Goal: Task Accomplishment & Management: Manage account settings

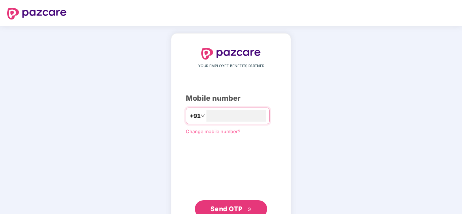
type input "**********"
click at [213, 204] on span "Send OTP" at bounding box center [231, 209] width 42 height 10
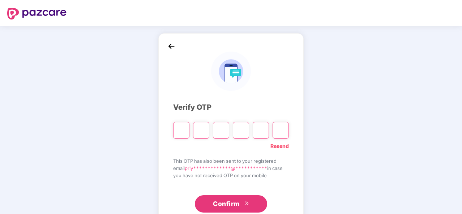
click at [278, 153] on div "**********" at bounding box center [231, 130] width 116 height 165
click at [278, 145] on link "Resend" at bounding box center [279, 146] width 18 height 8
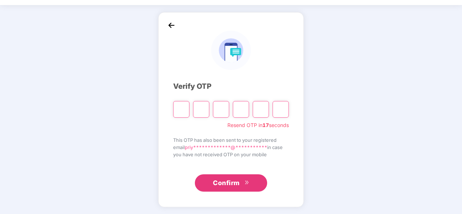
click at [180, 112] on input "Please enter verification code. Digit 1" at bounding box center [181, 109] width 16 height 17
type input "*"
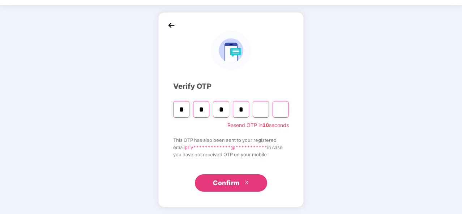
type input "*"
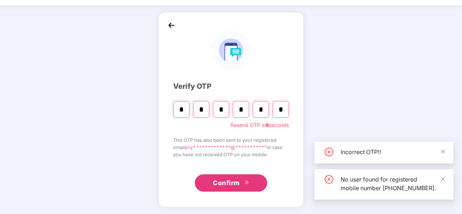
type input "*"
click at [239, 183] on span "Confirm" at bounding box center [226, 183] width 27 height 10
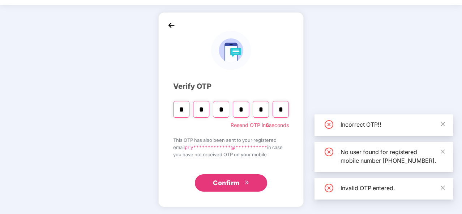
click at [239, 183] on span "Confirm" at bounding box center [226, 183] width 27 height 10
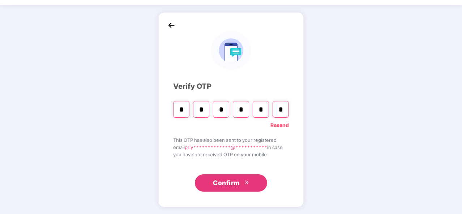
click at [283, 124] on link "Resend" at bounding box center [279, 125] width 18 height 8
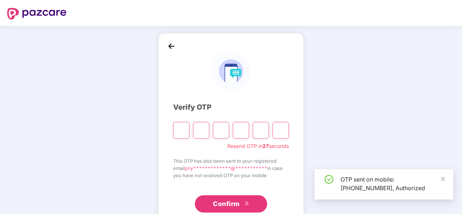
click at [180, 137] on input "Please enter verification code. Digit 1" at bounding box center [181, 130] width 16 height 17
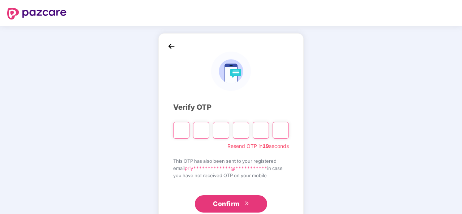
type input "*"
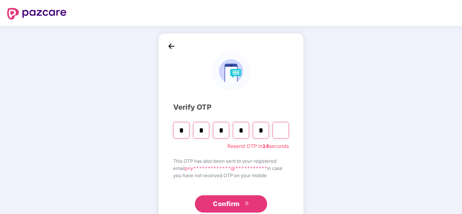
type input "*"
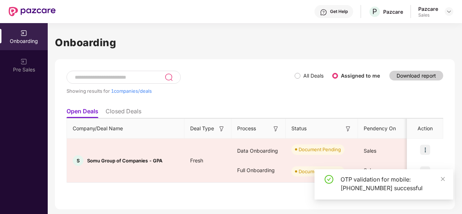
click at [442, 14] on div "Pazcare Sales" at bounding box center [435, 11] width 35 height 13
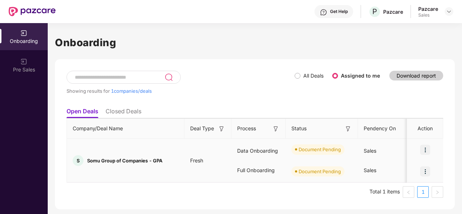
click at [425, 153] on img at bounding box center [425, 150] width 10 height 10
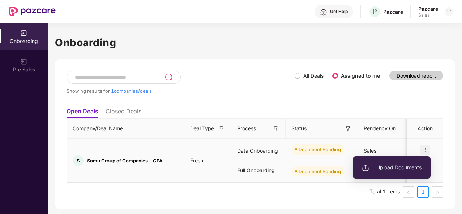
click at [394, 172] on li "Upload Documents" at bounding box center [392, 167] width 78 height 15
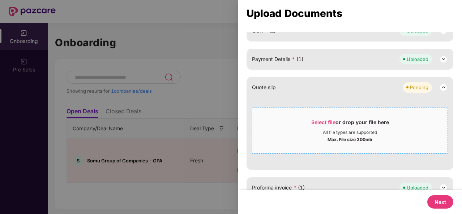
scroll to position [181, 0]
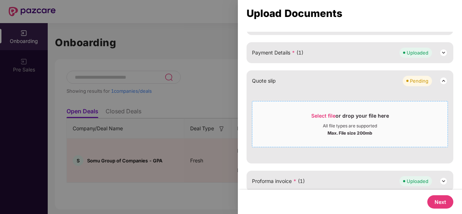
click at [378, 140] on span "Select file or drop your file here All file types are supported Max. File size …" at bounding box center [349, 124] width 195 height 35
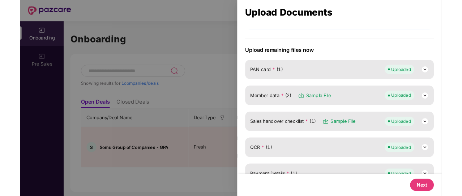
scroll to position [0, 0]
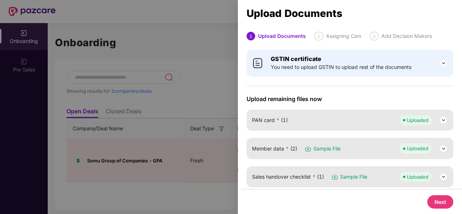
click at [220, 94] on div at bounding box center [231, 107] width 462 height 214
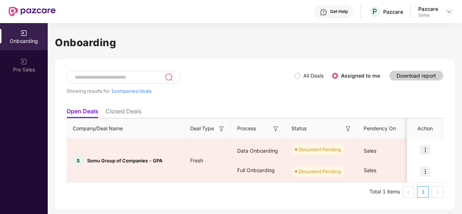
click at [453, 13] on header "Get Help P Pazcare Pazcare Sales" at bounding box center [231, 11] width 462 height 23
click at [449, 11] on img at bounding box center [449, 12] width 6 height 6
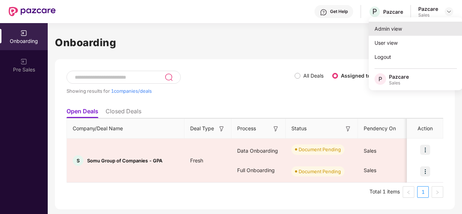
click at [397, 33] on div "Admin view" at bounding box center [416, 29] width 94 height 14
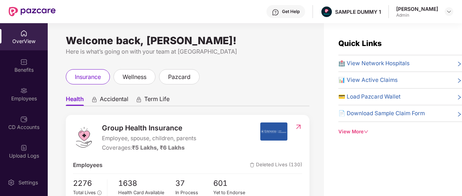
click at [291, 16] on div "Get Help" at bounding box center [285, 11] width 39 height 13
click at [199, 97] on ul "Health Accidental Term Life" at bounding box center [188, 98] width 244 height 14
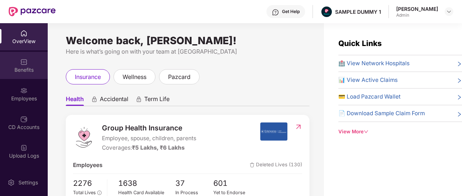
click at [8, 73] on div "Benefits" at bounding box center [24, 69] width 48 height 7
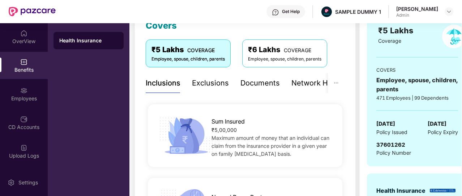
scroll to position [107, 0]
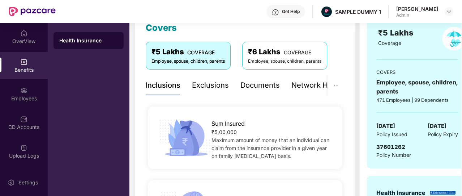
click at [205, 88] on div "Exclusions" at bounding box center [210, 85] width 37 height 11
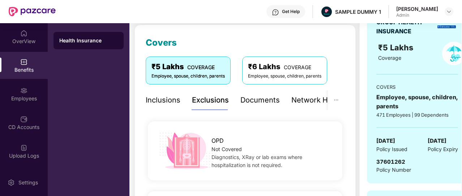
scroll to position [91, 0]
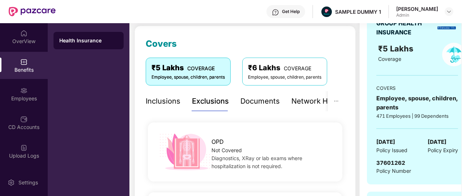
click at [269, 103] on div "Documents" at bounding box center [259, 100] width 39 height 11
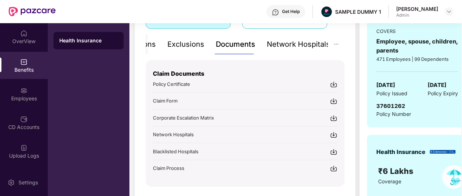
scroll to position [149, 0]
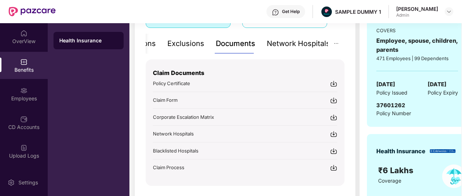
click at [290, 46] on div "Network Hospitals" at bounding box center [298, 43] width 63 height 11
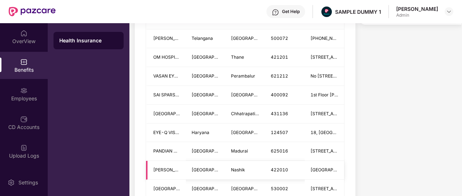
scroll to position [434, 0]
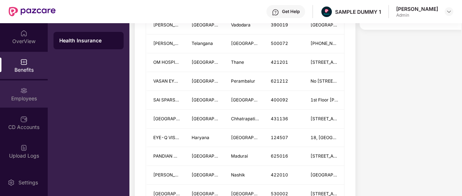
click at [29, 95] on div "Employees" at bounding box center [24, 98] width 48 height 7
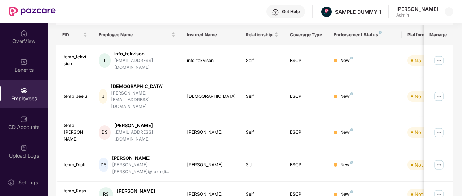
scroll to position [247, 0]
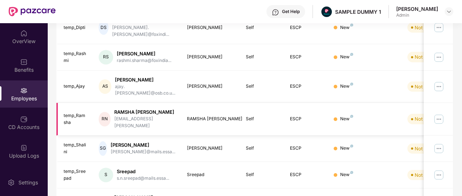
click at [67, 112] on div "temp_Ramsha" at bounding box center [76, 119] width 24 height 14
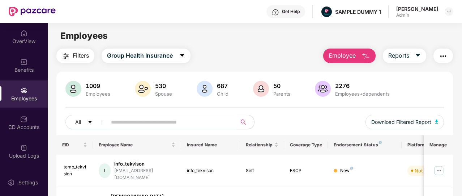
click at [359, 56] on button "Employee" at bounding box center [349, 55] width 52 height 14
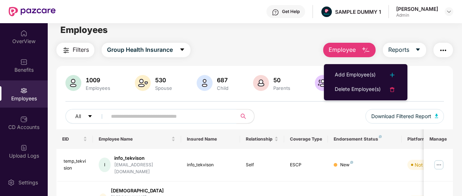
scroll to position [6, 0]
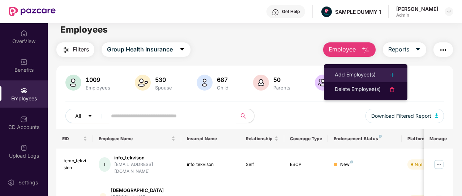
click at [352, 78] on div "Add Employee(s)" at bounding box center [355, 74] width 41 height 9
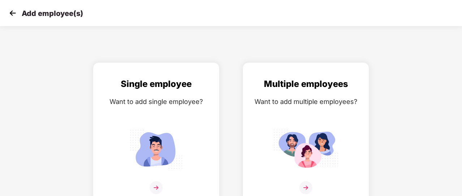
scroll to position [9, 12]
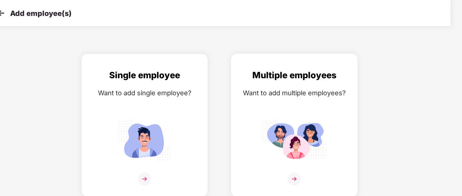
click at [297, 172] on img at bounding box center [294, 178] width 13 height 13
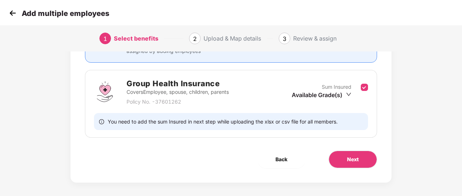
scroll to position [95, 1]
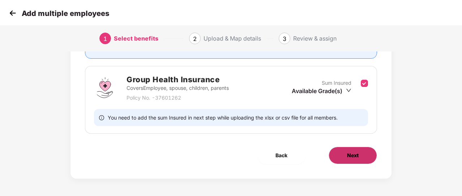
drag, startPoint x: 341, startPoint y: 166, endPoint x: 342, endPoint y: 151, distance: 14.1
click at [342, 151] on div "Benefits 1 / 1 Selected Affinity Benefits Clove Dental, Pharmeasy, Nua Women, P…" at bounding box center [230, 71] width 321 height 214
click at [342, 151] on button "Next" at bounding box center [353, 154] width 48 height 17
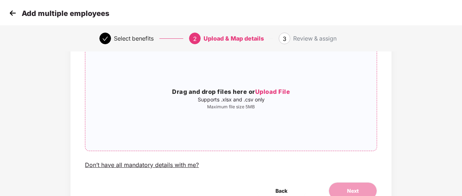
scroll to position [58, 1]
click at [9, 13] on img at bounding box center [12, 13] width 11 height 11
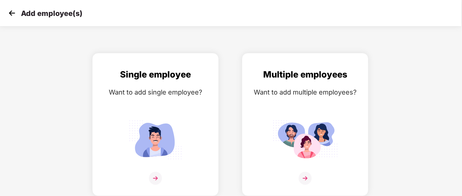
scroll to position [0, 12]
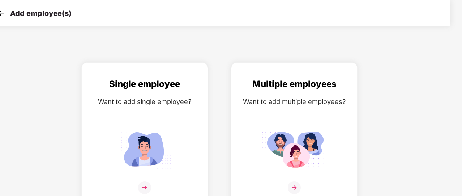
click at [4, 13] on img at bounding box center [1, 13] width 11 height 11
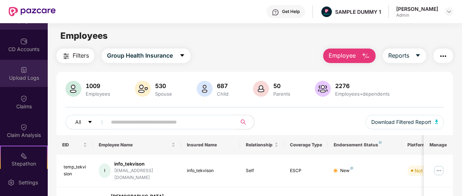
scroll to position [98, 0]
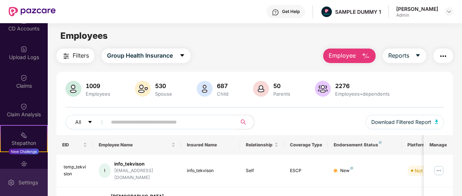
click at [17, 181] on div "Settings" at bounding box center [28, 182] width 24 height 7
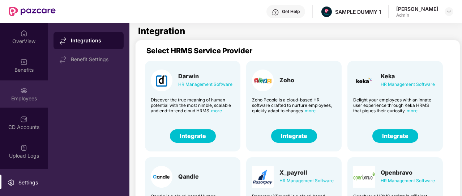
click at [23, 88] on img at bounding box center [23, 90] width 7 height 7
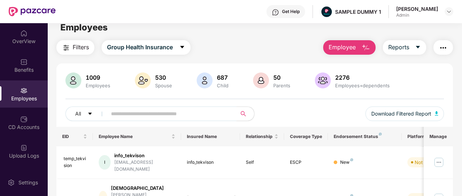
scroll to position [9, 0]
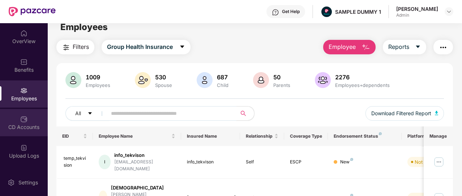
click at [19, 131] on div "CD Accounts" at bounding box center [24, 122] width 48 height 27
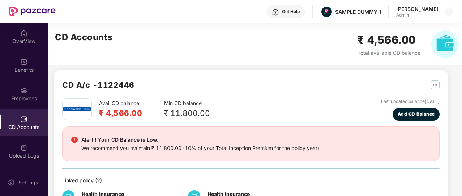
scroll to position [2, 0]
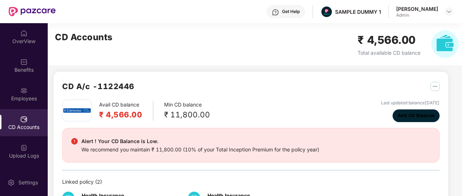
click at [403, 121] on button "Add CD Balance" at bounding box center [416, 115] width 47 height 13
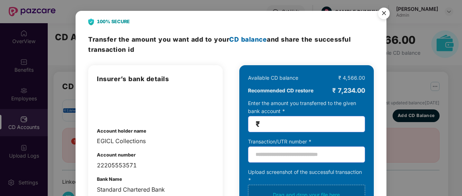
click at [384, 18] on img "Close" at bounding box center [384, 14] width 20 height 20
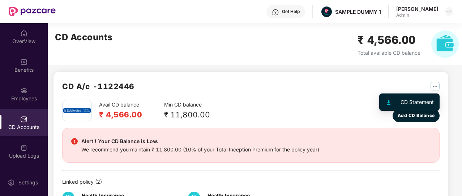
click at [435, 88] on img "button" at bounding box center [435, 86] width 9 height 9
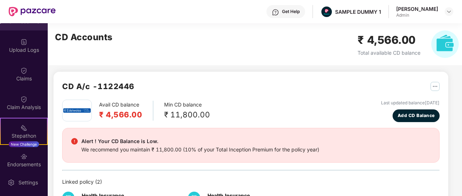
scroll to position [106, 0]
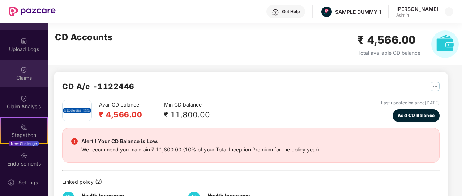
click at [22, 84] on div "Claims" at bounding box center [24, 73] width 48 height 27
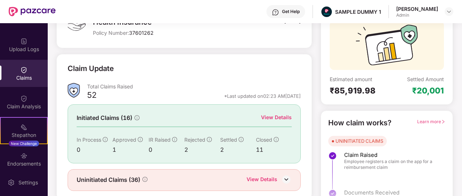
scroll to position [66, 0]
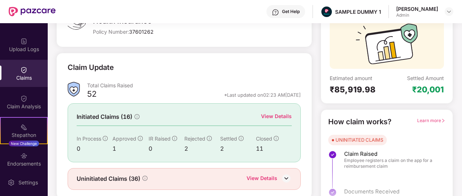
click at [426, 119] on span "Learn more" at bounding box center [431, 119] width 28 height 5
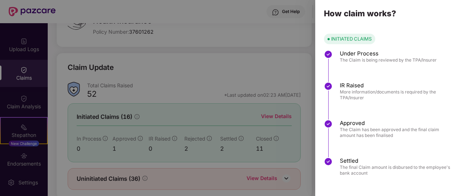
scroll to position [0, 0]
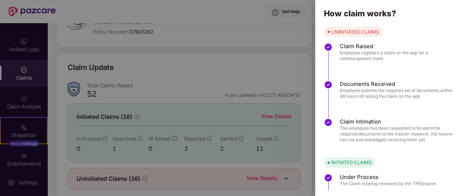
click at [72, 84] on div at bounding box center [231, 98] width 462 height 196
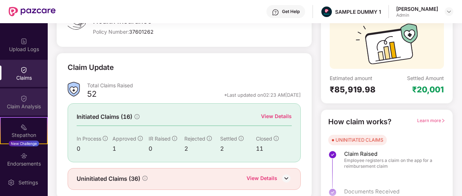
click at [27, 101] on div "Claim Analysis" at bounding box center [24, 101] width 48 height 27
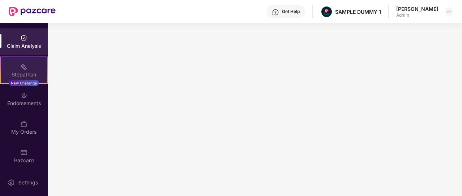
scroll to position [167, 0]
click at [15, 76] on div "Stepathon" at bounding box center [24, 73] width 46 height 7
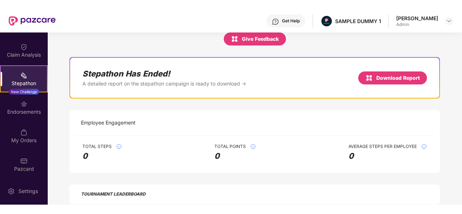
scroll to position [150, 0]
